Goal: Use online tool/utility: Utilize a website feature to perform a specific function

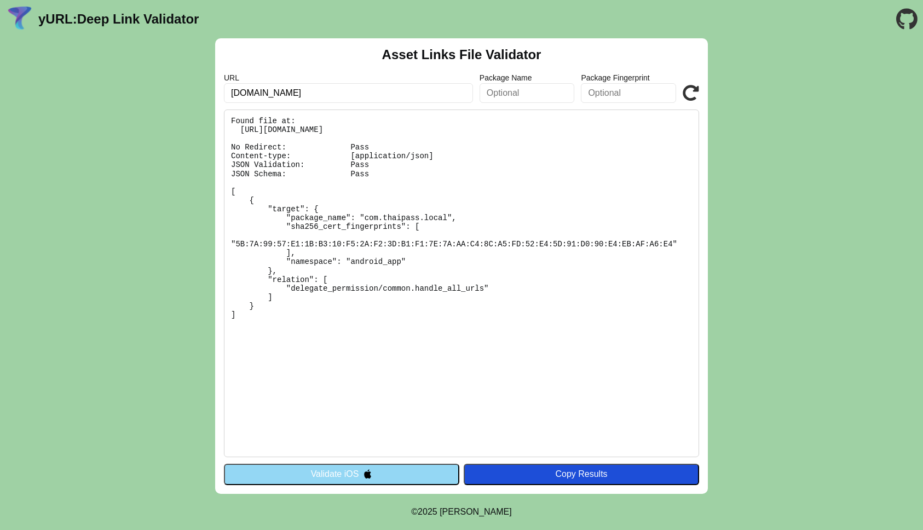
click at [357, 93] on input "dqzekrc5zlb77.cloudfront.net" at bounding box center [348, 93] width 249 height 20
paste input "37bt3qwo1o0pb"
type input "[DOMAIN_NAME]"
click at [687, 87] on icon at bounding box center [690, 93] width 16 height 16
click at [378, 219] on pre "Found file at: [URL][DOMAIN_NAME] No Redirect: Pass Content-type: [application/…" at bounding box center [461, 283] width 475 height 348
